Goal: Information Seeking & Learning: Check status

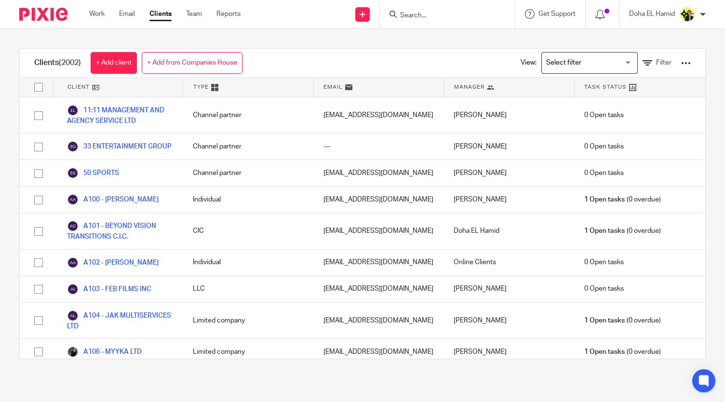
click at [419, 14] on input "Search" at bounding box center [442, 16] width 87 height 9
type input "a74"
click at [426, 45] on link at bounding box center [478, 41] width 163 height 22
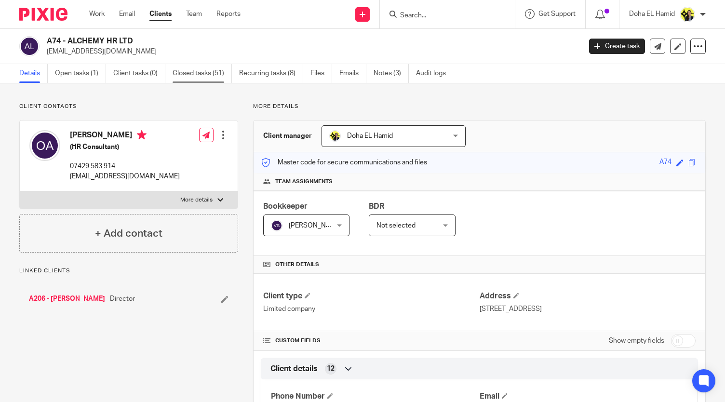
click at [196, 78] on link "Closed tasks (51)" at bounding box center [202, 73] width 59 height 19
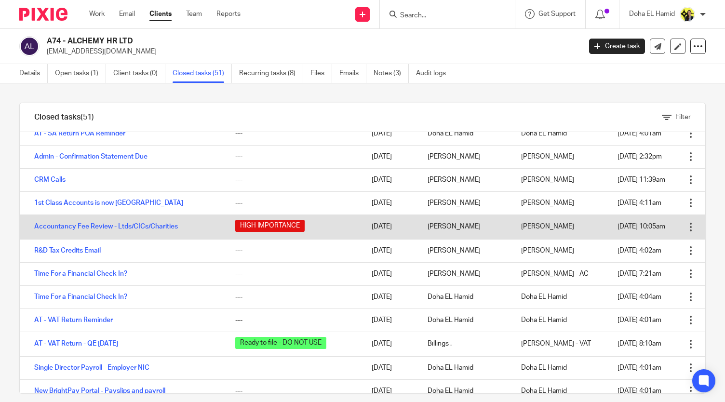
scroll to position [160, 0]
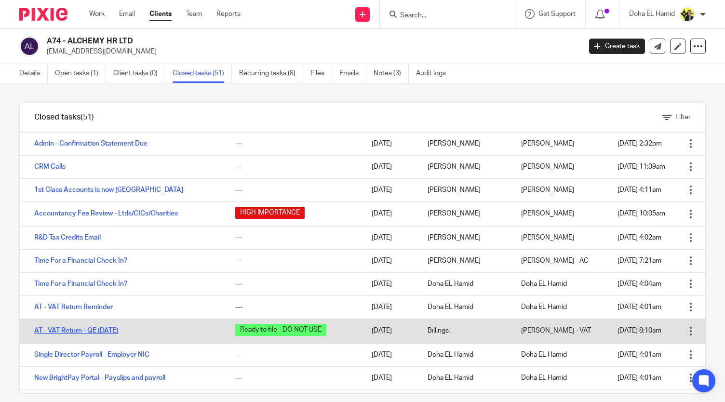
click at [98, 330] on link "AT - VAT Return - QE [DATE]" at bounding box center [76, 330] width 84 height 7
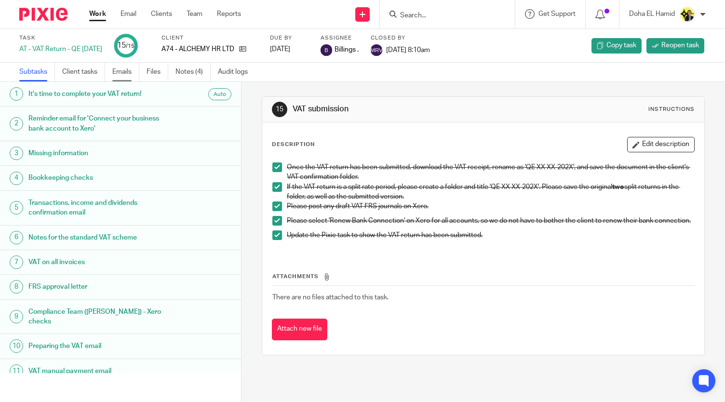
click at [125, 66] on link "Emails" at bounding box center [125, 72] width 27 height 19
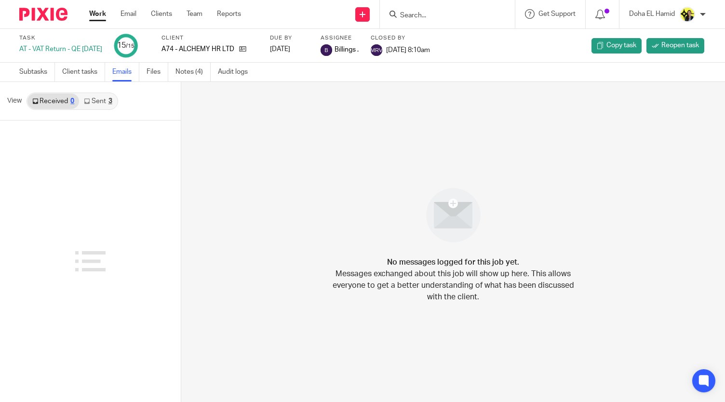
click at [93, 98] on link "Sent 3" at bounding box center [98, 101] width 38 height 15
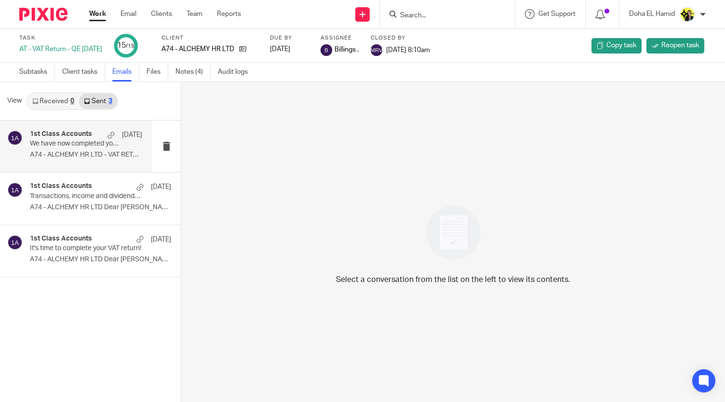
click at [64, 148] on p "We have now completed your VAT Return - PLEASE CONFIRM!" at bounding box center [75, 144] width 90 height 8
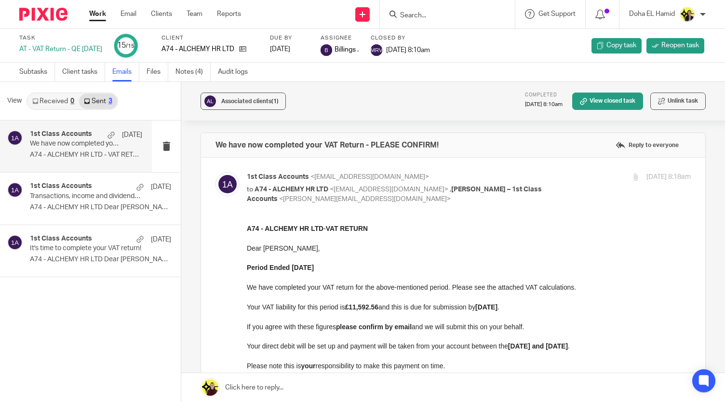
drag, startPoint x: 702, startPoint y: 228, endPoint x: 696, endPoint y: 291, distance: 62.9
click at [696, 291] on div "Associated clients (1) Completed 29 Apr 2025 8:10am View closed task Unlink tas…" at bounding box center [453, 242] width 544 height 320
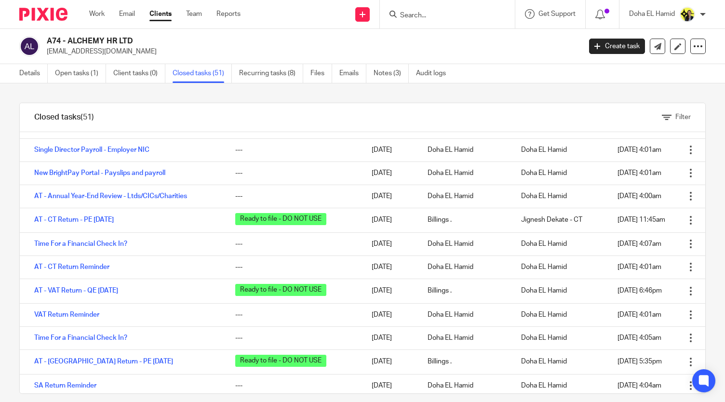
scroll to position [368, 0]
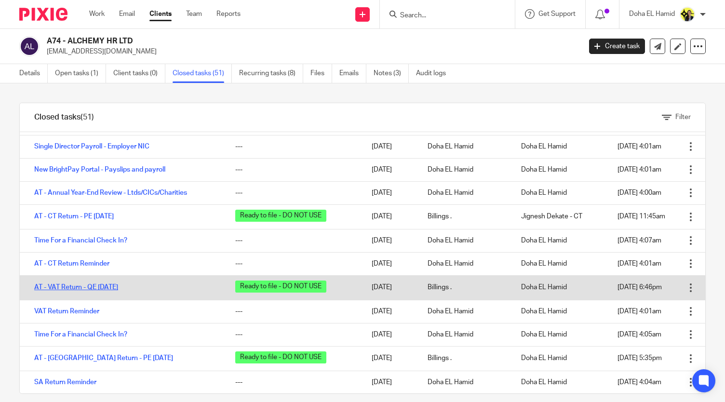
click at [68, 287] on link "AT - VAT Return - QE [DATE]" at bounding box center [76, 287] width 84 height 7
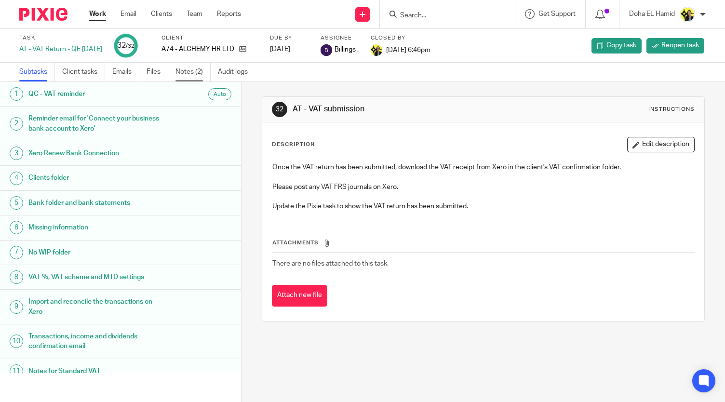
click at [198, 66] on link "Notes (2)" at bounding box center [193, 72] width 35 height 19
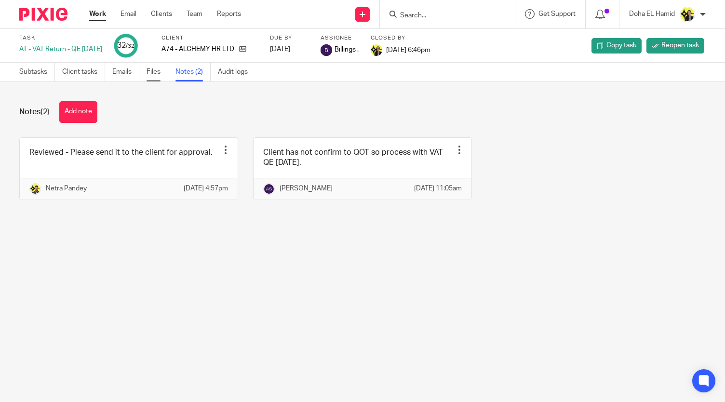
click at [156, 70] on link "Files" at bounding box center [158, 72] width 22 height 19
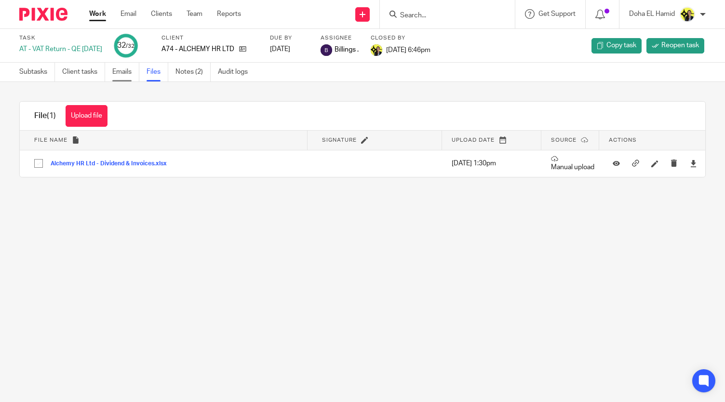
click at [130, 74] on link "Emails" at bounding box center [125, 72] width 27 height 19
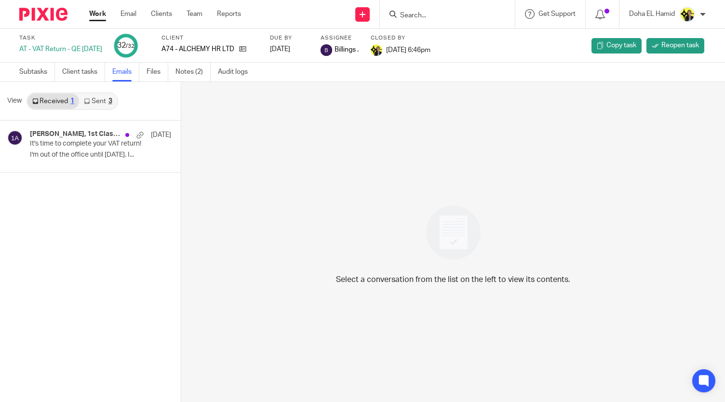
click at [109, 101] on div "3" at bounding box center [110, 101] width 4 height 7
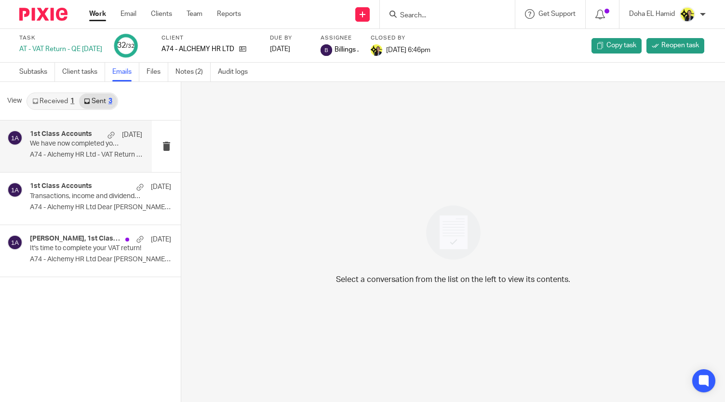
click at [75, 156] on p "A74 - Alchemy HR Ltd - VAT Return Dear..." at bounding box center [86, 155] width 112 height 8
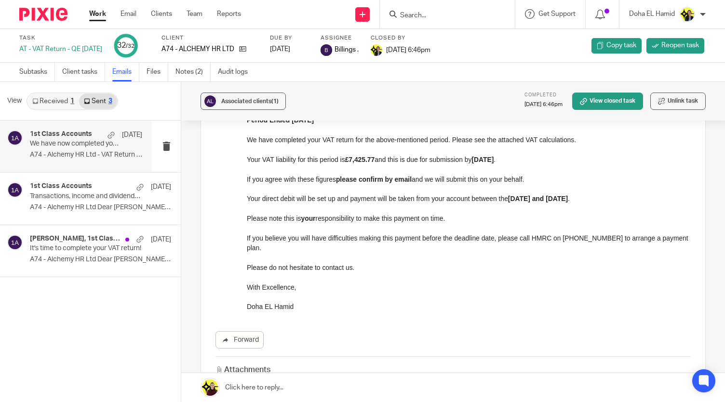
scroll to position [138, 0]
